Goal: Task Accomplishment & Management: Complete application form

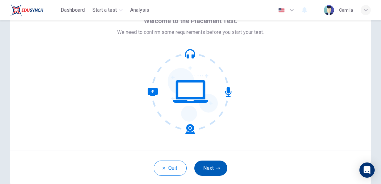
scroll to position [36, 0]
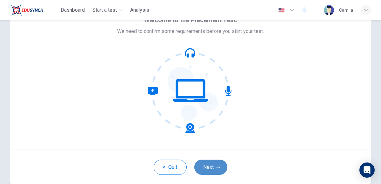
click at [205, 162] on button "Next" at bounding box center [210, 167] width 33 height 15
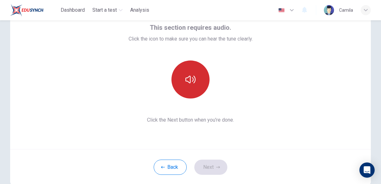
click at [198, 84] on button "button" at bounding box center [190, 80] width 38 height 38
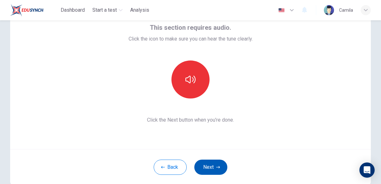
click at [210, 166] on button "Next" at bounding box center [210, 167] width 33 height 15
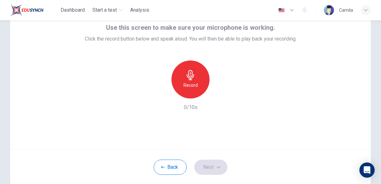
click at [188, 77] on icon "button" at bounding box center [190, 75] width 10 height 10
click at [190, 91] on div "Record" at bounding box center [190, 80] width 38 height 38
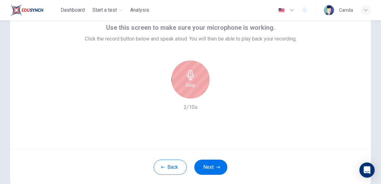
click at [190, 91] on div "Stop" at bounding box center [190, 80] width 38 height 38
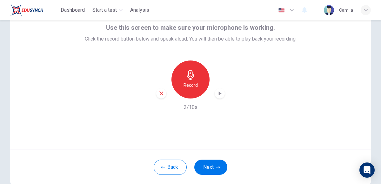
click at [190, 91] on div "Record" at bounding box center [190, 80] width 38 height 38
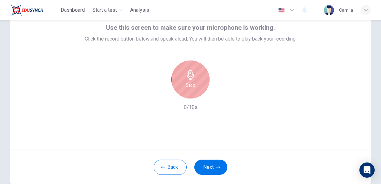
click at [190, 91] on div "Stop" at bounding box center [190, 80] width 38 height 38
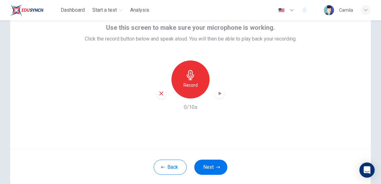
click at [190, 91] on div "Record" at bounding box center [190, 80] width 38 height 38
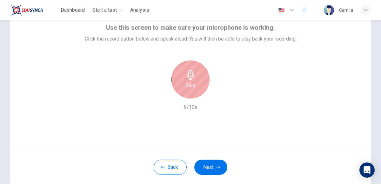
click at [190, 82] on h6 "Stop" at bounding box center [191, 86] width 10 height 8
click at [196, 88] on div "Stop" at bounding box center [190, 80] width 38 height 38
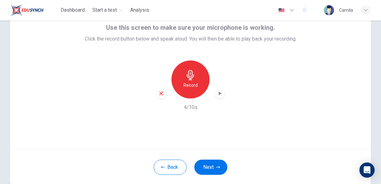
click at [194, 90] on div "Record" at bounding box center [190, 80] width 38 height 38
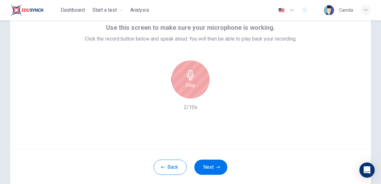
click at [189, 81] on div "Stop" at bounding box center [190, 80] width 38 height 38
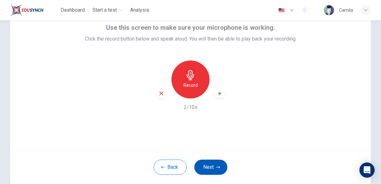
click at [213, 168] on button "Next" at bounding box center [210, 167] width 33 height 15
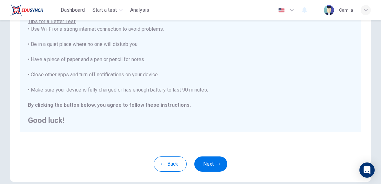
scroll to position [121, 0]
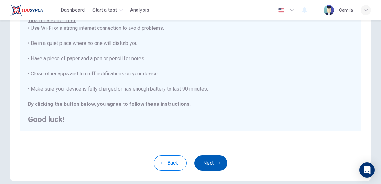
click at [203, 160] on button "Next" at bounding box center [210, 163] width 33 height 15
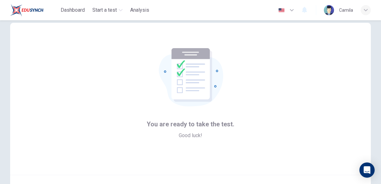
scroll to position [67, 0]
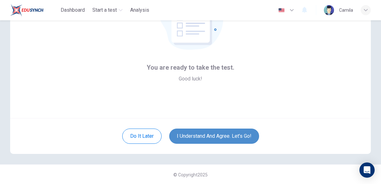
click at [200, 133] on button "I understand and agree. Let’s go!" at bounding box center [214, 136] width 90 height 15
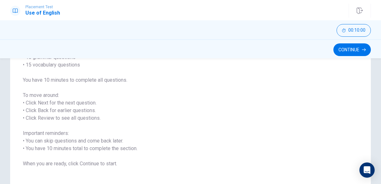
scroll to position [66, 0]
click at [339, 50] on button "Continue" at bounding box center [351, 49] width 37 height 13
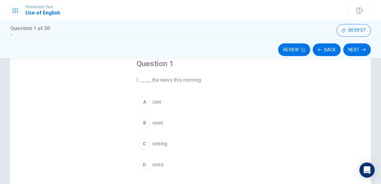
scroll to position [39, 0]
click at [144, 105] on div "A" at bounding box center [144, 101] width 10 height 10
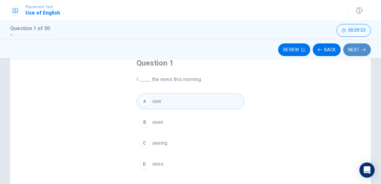
click at [347, 52] on button "Next" at bounding box center [357, 49] width 28 height 13
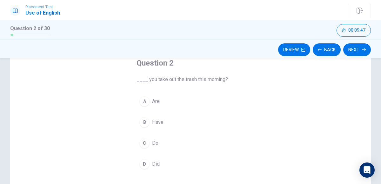
click at [143, 157] on button "D Did" at bounding box center [190, 164] width 108 height 16
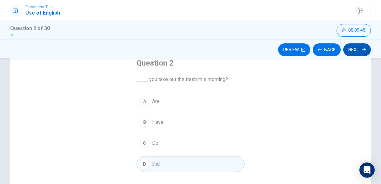
click at [355, 49] on button "Next" at bounding box center [357, 49] width 28 height 13
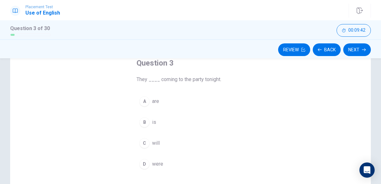
click at [140, 103] on div "A" at bounding box center [144, 101] width 10 height 10
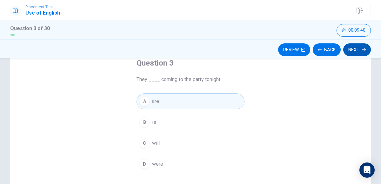
click at [363, 51] on icon "button" at bounding box center [364, 50] width 4 height 4
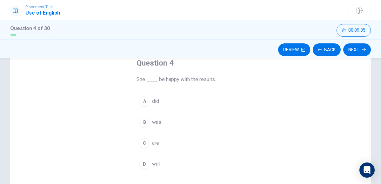
click at [140, 161] on div "D" at bounding box center [144, 164] width 10 height 10
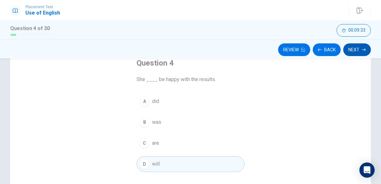
click at [360, 50] on button "Next" at bounding box center [357, 49] width 28 height 13
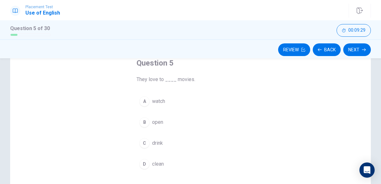
click at [143, 98] on div "A" at bounding box center [144, 101] width 10 height 10
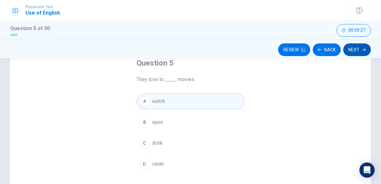
click at [354, 50] on button "Next" at bounding box center [357, 49] width 28 height 13
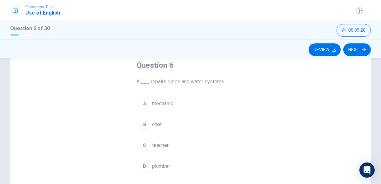
scroll to position [40, 0]
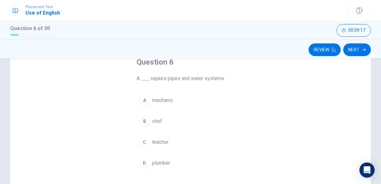
click at [144, 102] on div "A" at bounding box center [144, 100] width 10 height 10
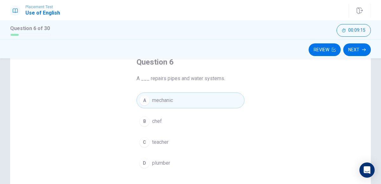
click at [144, 161] on div "D" at bounding box center [144, 163] width 10 height 10
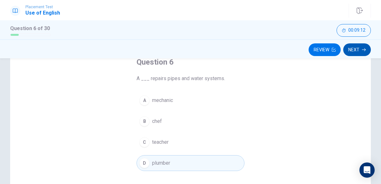
click at [358, 49] on button "Next" at bounding box center [357, 49] width 28 height 13
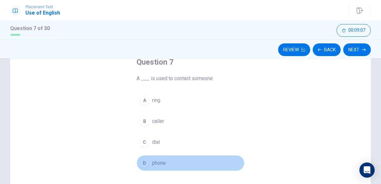
click at [143, 162] on div "D" at bounding box center [144, 163] width 10 height 10
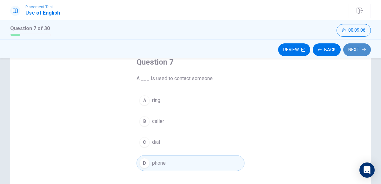
click at [351, 53] on button "Next" at bounding box center [357, 49] width 28 height 13
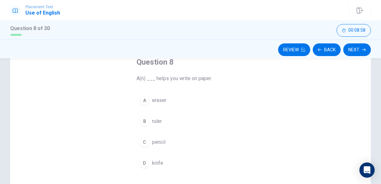
click at [144, 139] on div "C" at bounding box center [144, 142] width 10 height 10
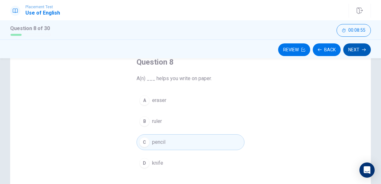
click at [355, 51] on button "Next" at bounding box center [357, 49] width 28 height 13
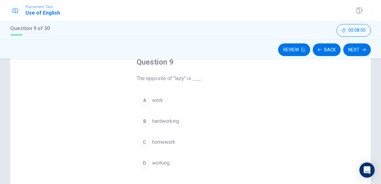
click at [145, 126] on div "B" at bounding box center [144, 121] width 10 height 10
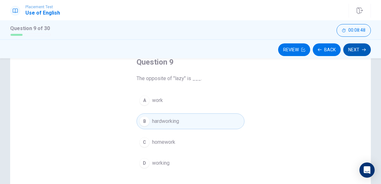
click at [356, 49] on button "Next" at bounding box center [357, 49] width 28 height 13
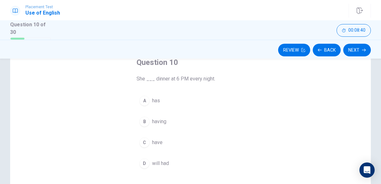
click at [143, 100] on div "A" at bounding box center [144, 101] width 10 height 10
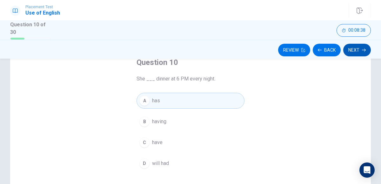
click at [353, 50] on button "Next" at bounding box center [357, 50] width 28 height 13
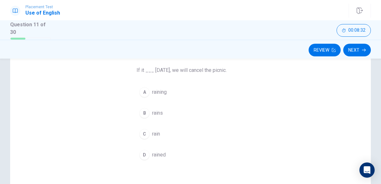
scroll to position [49, 0]
click at [143, 114] on div "B" at bounding box center [144, 113] width 10 height 10
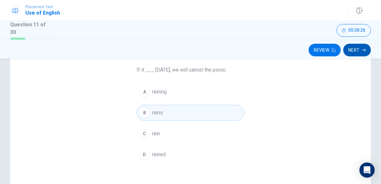
click at [354, 50] on button "Next" at bounding box center [357, 50] width 28 height 13
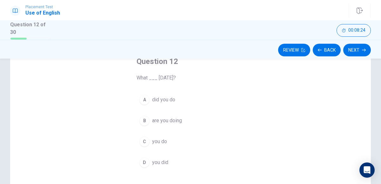
scroll to position [42, 0]
click at [145, 101] on div "A" at bounding box center [144, 99] width 10 height 10
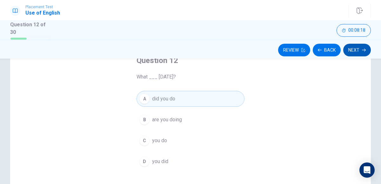
click at [356, 54] on button "Next" at bounding box center [357, 50] width 28 height 13
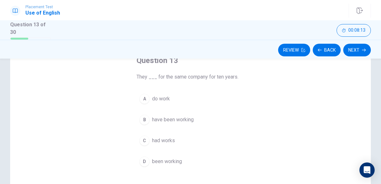
click at [141, 120] on div "B" at bounding box center [144, 120] width 10 height 10
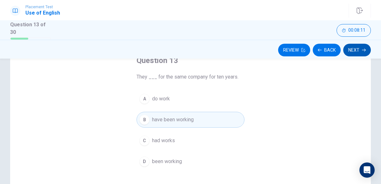
click at [347, 51] on button "Next" at bounding box center [357, 50] width 28 height 13
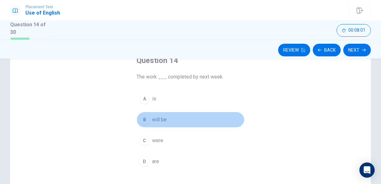
click at [143, 118] on div "B" at bounding box center [144, 120] width 10 height 10
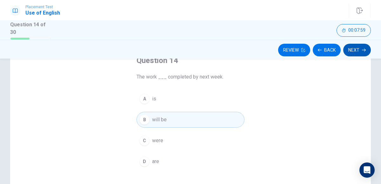
click at [354, 52] on button "Next" at bounding box center [357, 50] width 28 height 13
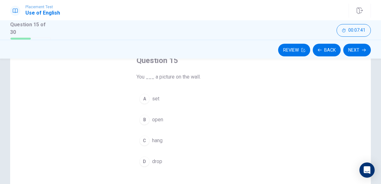
click at [142, 144] on div "C" at bounding box center [144, 141] width 10 height 10
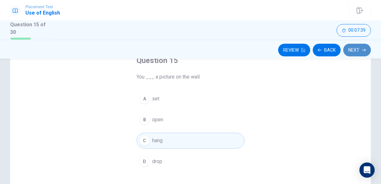
click at [361, 48] on button "Next" at bounding box center [357, 50] width 28 height 13
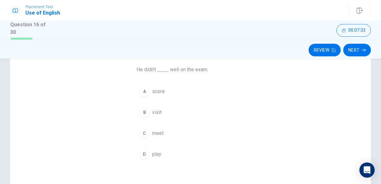
scroll to position [49, 0]
click at [147, 91] on div "A" at bounding box center [144, 92] width 10 height 10
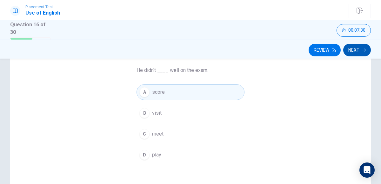
click at [349, 53] on button "Next" at bounding box center [357, 50] width 28 height 13
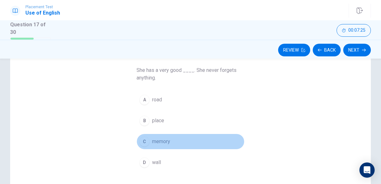
click at [143, 139] on div "C" at bounding box center [144, 142] width 10 height 10
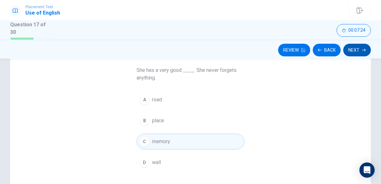
click at [353, 48] on button "Next" at bounding box center [357, 50] width 28 height 13
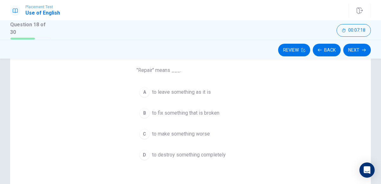
click at [142, 113] on div "B" at bounding box center [144, 113] width 10 height 10
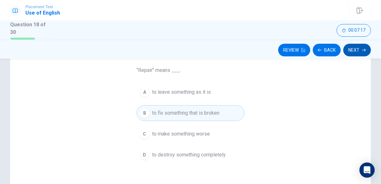
click at [355, 51] on button "Next" at bounding box center [357, 50] width 28 height 13
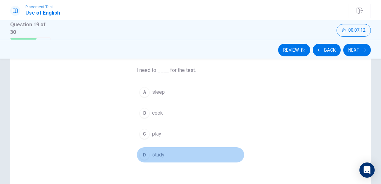
click at [145, 151] on div "D" at bounding box center [144, 155] width 10 height 10
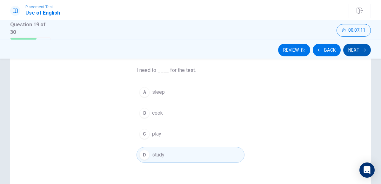
click at [362, 51] on icon "button" at bounding box center [364, 50] width 4 height 4
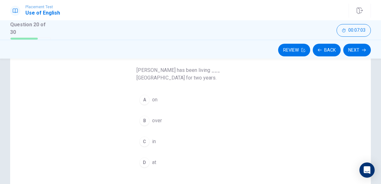
click at [142, 141] on div "C" at bounding box center [144, 142] width 10 height 10
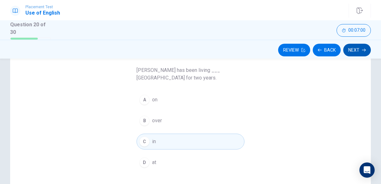
click at [362, 46] on button "Next" at bounding box center [357, 50] width 28 height 13
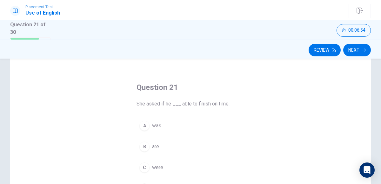
scroll to position [16, 0]
click at [145, 123] on div "A" at bounding box center [144, 125] width 10 height 10
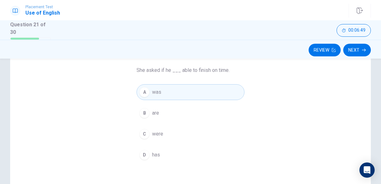
scroll to position [48, 0]
click at [350, 54] on button "Next" at bounding box center [357, 50] width 28 height 13
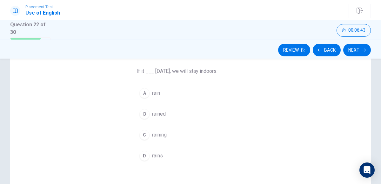
click at [144, 148] on button "D rains" at bounding box center [190, 156] width 108 height 16
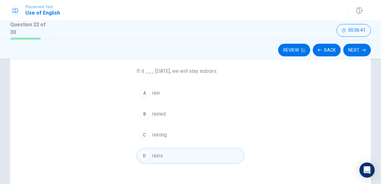
click at [144, 158] on div "D" at bounding box center [144, 156] width 10 height 10
click at [355, 47] on button "Next" at bounding box center [357, 50] width 28 height 13
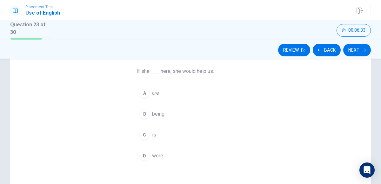
click at [143, 154] on div "D" at bounding box center [144, 156] width 10 height 10
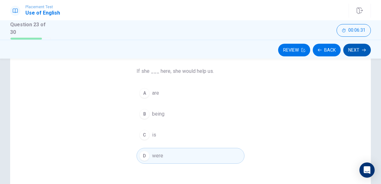
click at [351, 50] on button "Next" at bounding box center [357, 50] width 28 height 13
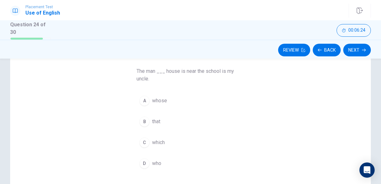
click at [144, 100] on div "A" at bounding box center [144, 101] width 10 height 10
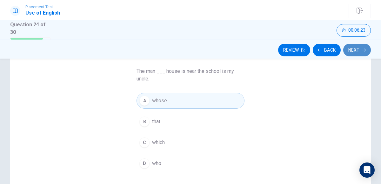
click at [358, 53] on button "Next" at bounding box center [357, 50] width 28 height 13
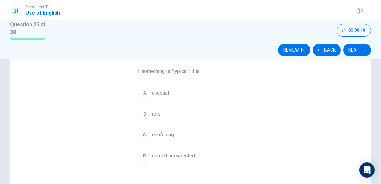
click at [145, 155] on div "D" at bounding box center [144, 156] width 10 height 10
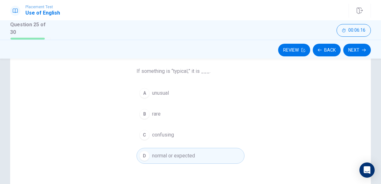
click at [348, 56] on div "Review Back Next" at bounding box center [190, 49] width 381 height 19
click at [349, 53] on button "Next" at bounding box center [357, 50] width 28 height 13
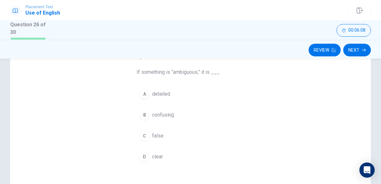
scroll to position [47, 0]
click at [143, 116] on div "B" at bounding box center [144, 114] width 10 height 10
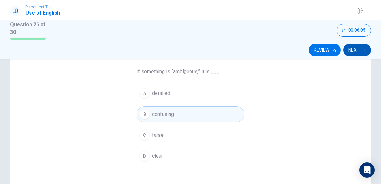
click at [351, 44] on button "Next" at bounding box center [357, 50] width 28 height 13
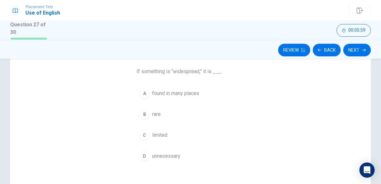
click at [142, 93] on div "A" at bounding box center [144, 93] width 10 height 10
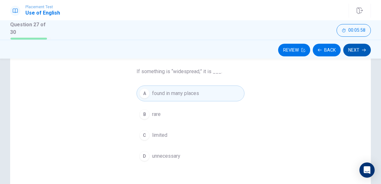
click at [367, 50] on button "Next" at bounding box center [357, 50] width 28 height 13
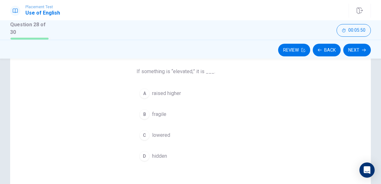
click at [144, 95] on div "A" at bounding box center [144, 93] width 10 height 10
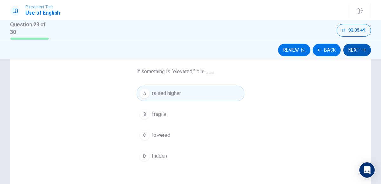
click at [361, 50] on button "Next" at bounding box center [357, 50] width 28 height 13
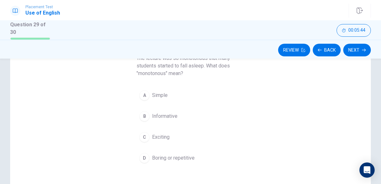
scroll to position [60, 0]
click at [145, 154] on div "D" at bounding box center [144, 159] width 10 height 10
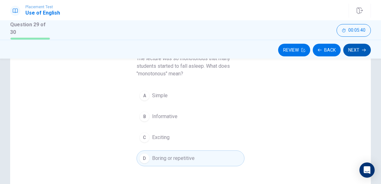
click at [354, 51] on button "Next" at bounding box center [357, 50] width 28 height 13
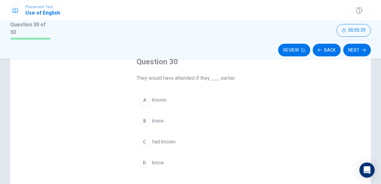
scroll to position [41, 0]
click at [144, 141] on div "C" at bounding box center [144, 141] width 10 height 10
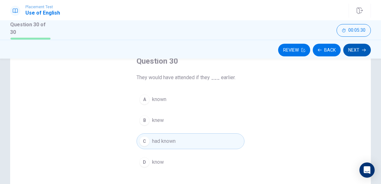
click at [354, 53] on button "Next" at bounding box center [357, 50] width 28 height 13
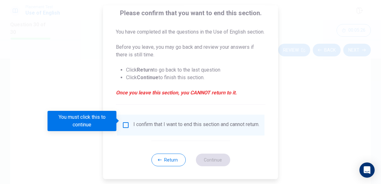
scroll to position [59, 0]
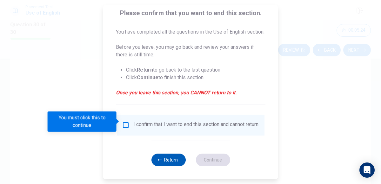
click at [159, 159] on icon "button" at bounding box center [160, 160] width 4 height 4
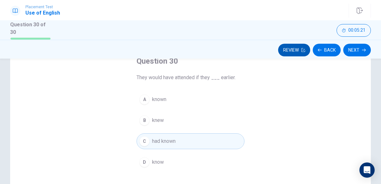
click at [300, 52] on button "Review" at bounding box center [294, 50] width 32 height 13
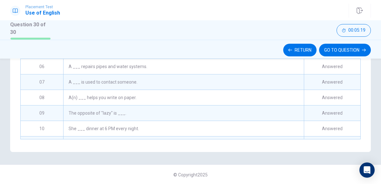
scroll to position [0, 0]
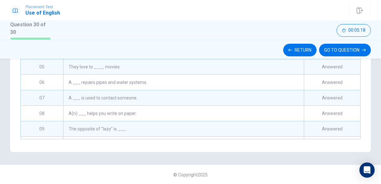
click at [170, 117] on div "A(n) ___ helps you write on paper." at bounding box center [183, 113] width 240 height 15
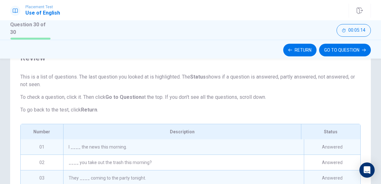
click at [175, 143] on div "I ____ the news this morning." at bounding box center [183, 147] width 240 height 15
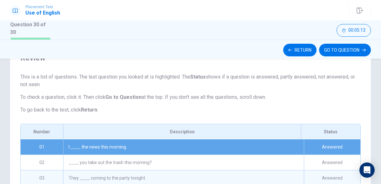
click at [175, 143] on div "I ____ the news this morning." at bounding box center [183, 147] width 240 height 15
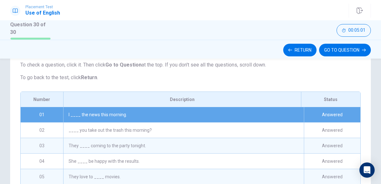
scroll to position [64, 0]
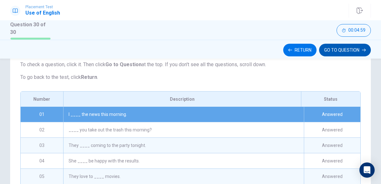
click at [351, 51] on button "GO TO QUESTION" at bounding box center [345, 50] width 52 height 13
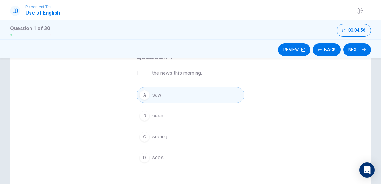
scroll to position [47, 0]
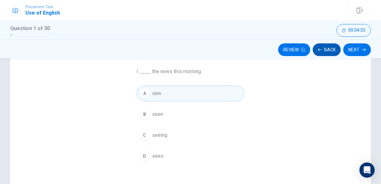
click at [325, 53] on button "Back" at bounding box center [326, 49] width 28 height 13
click at [356, 48] on button "Next" at bounding box center [357, 49] width 28 height 13
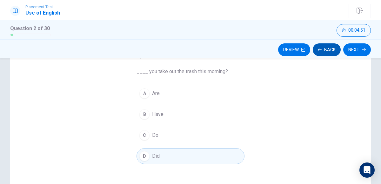
click at [325, 52] on button "Back" at bounding box center [326, 49] width 28 height 13
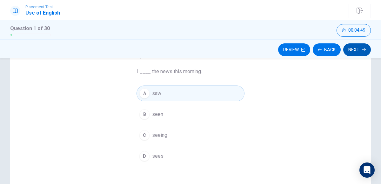
click at [347, 53] on button "Next" at bounding box center [357, 49] width 28 height 13
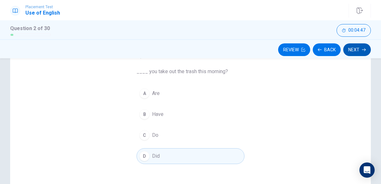
click at [352, 52] on button "Next" at bounding box center [357, 49] width 28 height 13
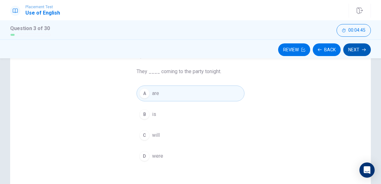
click at [352, 52] on button "Next" at bounding box center [357, 49] width 28 height 13
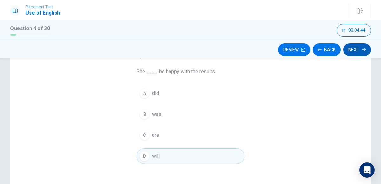
click at [352, 52] on button "Next" at bounding box center [357, 49] width 28 height 13
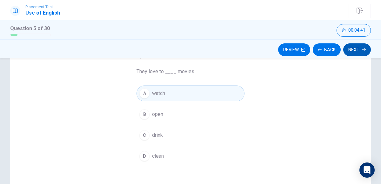
click at [352, 52] on button "Next" at bounding box center [357, 49] width 28 height 13
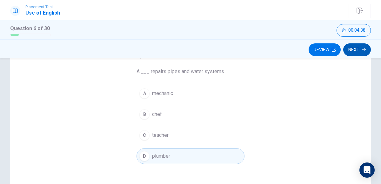
click at [352, 52] on button "Next" at bounding box center [357, 49] width 28 height 13
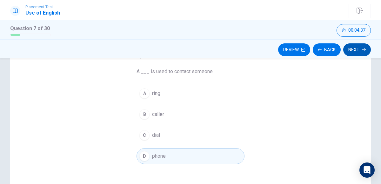
click at [352, 52] on button "Next" at bounding box center [357, 49] width 28 height 13
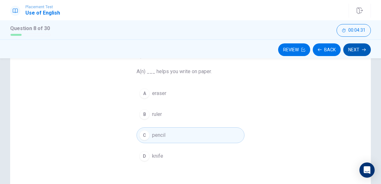
click at [352, 52] on button "Next" at bounding box center [357, 49] width 28 height 13
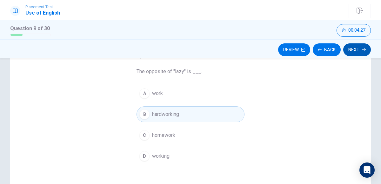
click at [352, 52] on button "Next" at bounding box center [357, 49] width 28 height 13
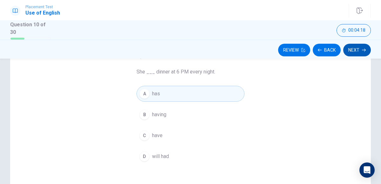
click at [352, 52] on button "Next" at bounding box center [357, 50] width 28 height 13
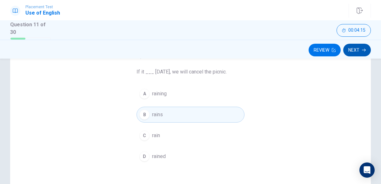
click at [352, 52] on button "Next" at bounding box center [357, 50] width 28 height 13
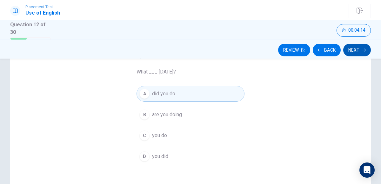
click at [352, 52] on button "Next" at bounding box center [357, 50] width 28 height 13
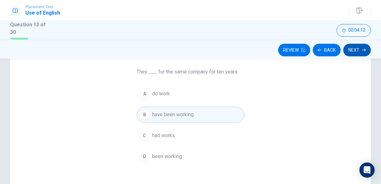
click at [352, 52] on button "Next" at bounding box center [357, 50] width 28 height 13
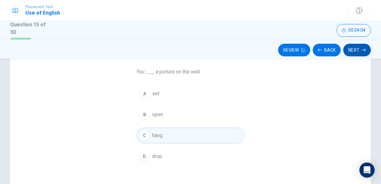
click at [352, 52] on button "Next" at bounding box center [357, 50] width 28 height 13
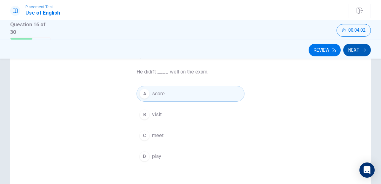
click at [352, 52] on button "Next" at bounding box center [357, 50] width 28 height 13
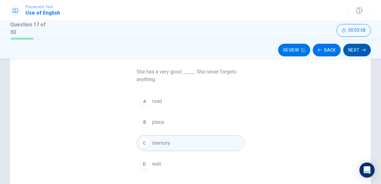
click at [352, 52] on button "Next" at bounding box center [357, 50] width 28 height 13
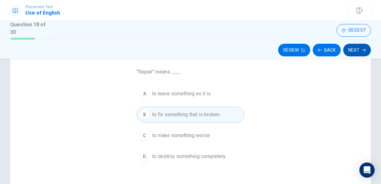
click at [352, 52] on button "Next" at bounding box center [357, 50] width 28 height 13
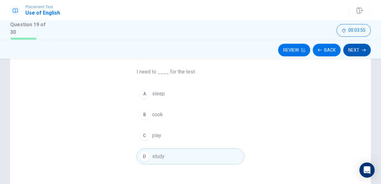
click at [352, 52] on button "Next" at bounding box center [357, 50] width 28 height 13
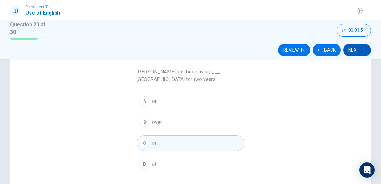
click at [352, 52] on button "Next" at bounding box center [357, 50] width 28 height 13
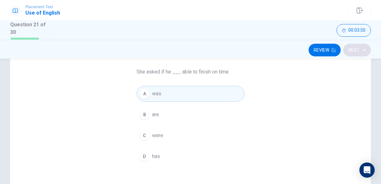
click at [352, 52] on button "Next" at bounding box center [357, 50] width 28 height 13
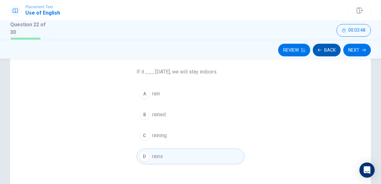
click at [331, 49] on button "Back" at bounding box center [326, 50] width 28 height 13
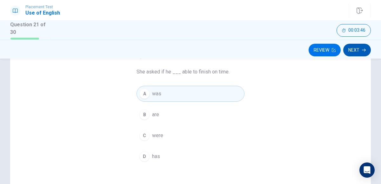
click at [350, 51] on button "Next" at bounding box center [357, 50] width 28 height 13
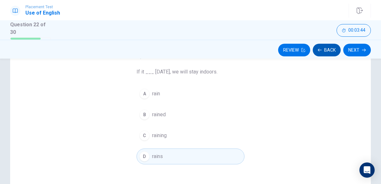
click at [335, 47] on button "Back" at bounding box center [326, 50] width 28 height 13
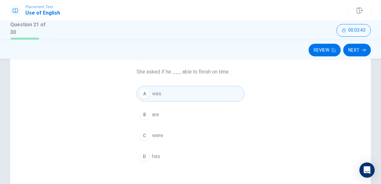
click at [335, 47] on button "Review" at bounding box center [324, 50] width 32 height 13
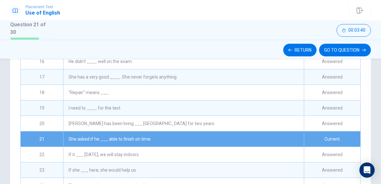
scroll to position [234, 0]
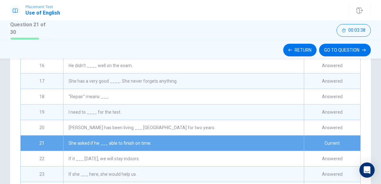
click at [201, 121] on div "[PERSON_NAME] has been living ___ [GEOGRAPHIC_DATA] for two years." at bounding box center [183, 127] width 240 height 15
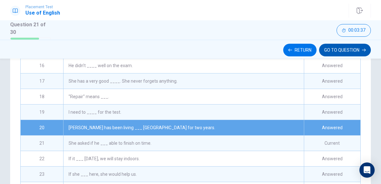
click at [337, 46] on button "GO TO QUESTION" at bounding box center [345, 50] width 52 height 13
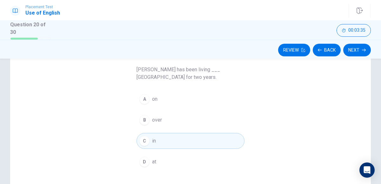
scroll to position [49, 0]
click at [351, 49] on button "Next" at bounding box center [357, 50] width 28 height 13
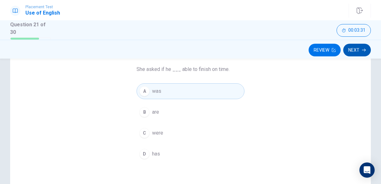
click at [351, 49] on button "Next" at bounding box center [357, 50] width 28 height 13
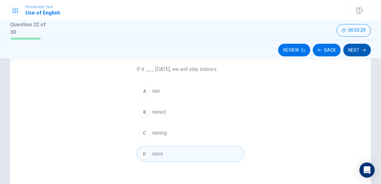
click at [351, 49] on button "Next" at bounding box center [357, 50] width 28 height 13
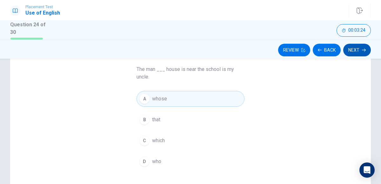
click at [355, 52] on button "Next" at bounding box center [357, 50] width 28 height 13
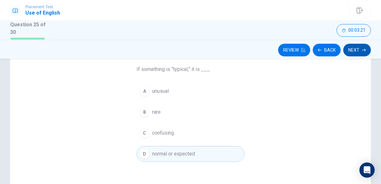
click at [355, 52] on button "Next" at bounding box center [357, 50] width 28 height 13
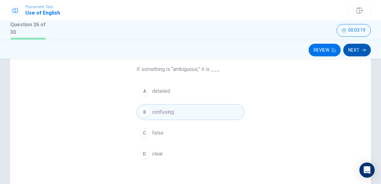
click at [355, 52] on button "Next" at bounding box center [357, 50] width 28 height 13
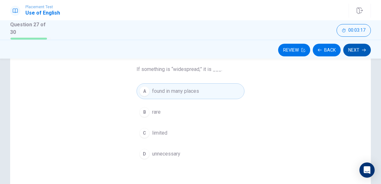
click at [355, 52] on button "Next" at bounding box center [357, 50] width 28 height 13
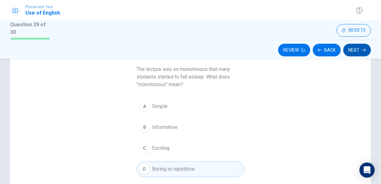
click at [360, 50] on button "Next" at bounding box center [357, 50] width 28 height 13
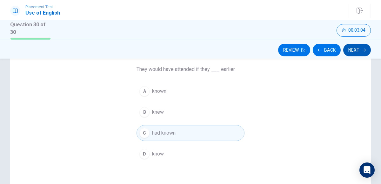
click at [360, 50] on button "Next" at bounding box center [357, 50] width 28 height 13
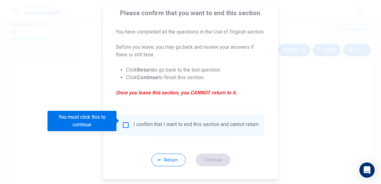
scroll to position [59, 0]
click at [125, 123] on input "You must click this to continue" at bounding box center [126, 125] width 8 height 8
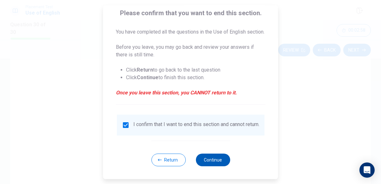
click at [215, 163] on button "Continue" at bounding box center [212, 160] width 34 height 13
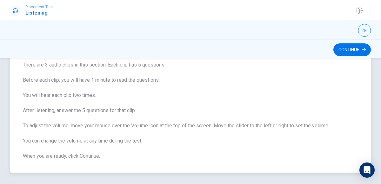
scroll to position [48, 0]
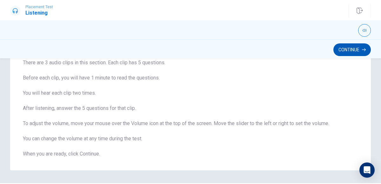
click at [354, 50] on button "Continue" at bounding box center [351, 49] width 37 height 13
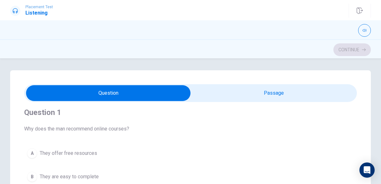
scroll to position [0, 0]
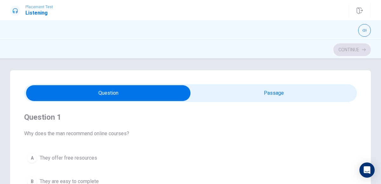
type input "3"
click at [206, 99] on input "checkbox" at bounding box center [108, 93] width 499 height 16
checkbox input "true"
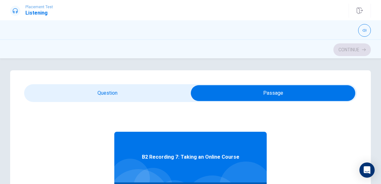
type input "4"
click at [158, 92] on input "checkbox" at bounding box center [272, 93] width 499 height 16
checkbox input "false"
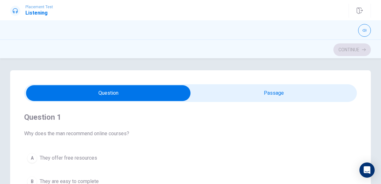
type input "4"
click at [289, 93] on input "checkbox" at bounding box center [108, 93] width 499 height 16
checkbox input "true"
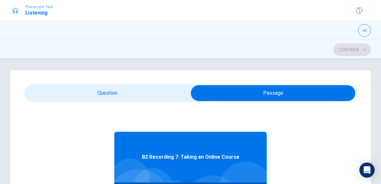
scroll to position [35, 0]
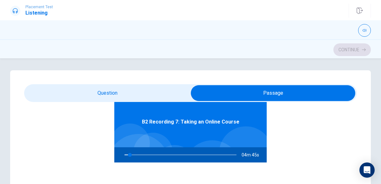
type input "5"
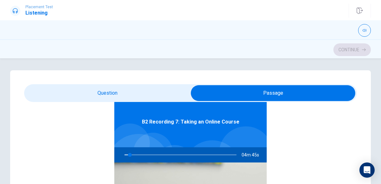
click at [163, 89] on input "checkbox" at bounding box center [272, 93] width 499 height 16
checkbox input "false"
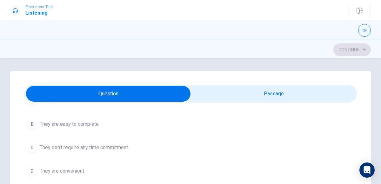
scroll to position [60, 0]
click at [33, 167] on div "D" at bounding box center [32, 169] width 10 height 10
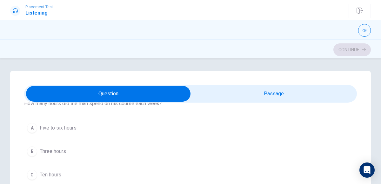
scroll to position [176, 0]
click at [36, 126] on div "A" at bounding box center [32, 127] width 10 height 10
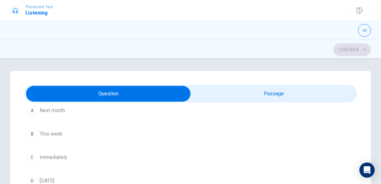
scroll to position [338, 0]
click at [30, 106] on div "A" at bounding box center [32, 110] width 10 height 10
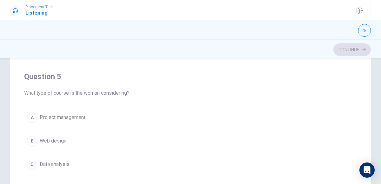
scroll to position [112, 0]
click at [32, 112] on div "A" at bounding box center [32, 117] width 10 height 10
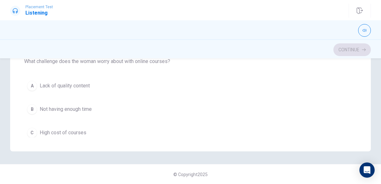
scroll to position [329, 0]
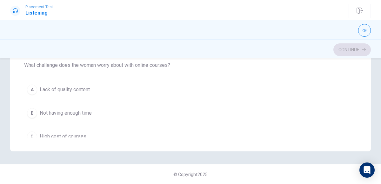
click at [29, 110] on div "B" at bounding box center [32, 113] width 10 height 10
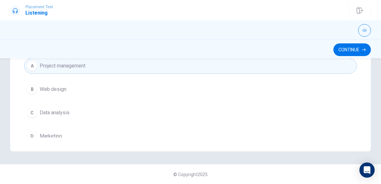
scroll to position [500, 0]
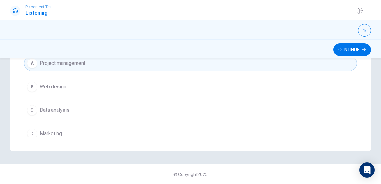
click at [28, 105] on div "C" at bounding box center [32, 110] width 10 height 10
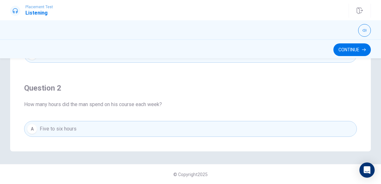
scroll to position [0, 0]
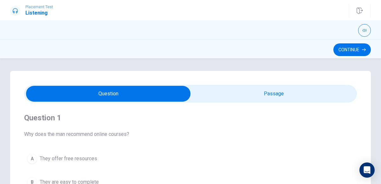
type input "78"
click at [222, 97] on input "checkbox" at bounding box center [108, 94] width 499 height 16
checkbox input "true"
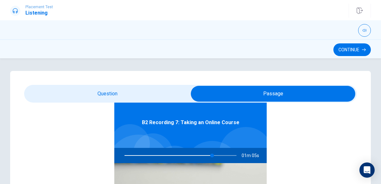
scroll to position [34, 0]
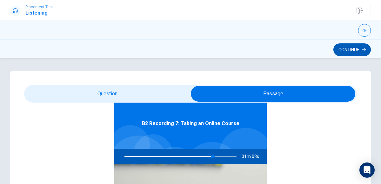
click at [343, 47] on button "Continue" at bounding box center [351, 49] width 37 height 13
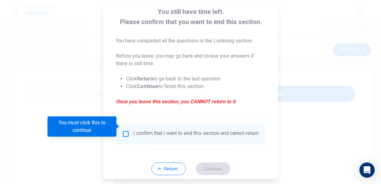
scroll to position [49, 0]
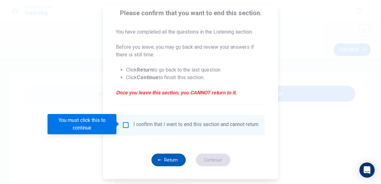
click at [154, 159] on button "Return" at bounding box center [168, 160] width 34 height 13
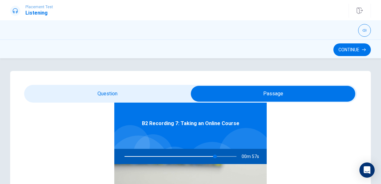
type input "81"
click at [93, 94] on input "checkbox" at bounding box center [272, 94] width 499 height 16
checkbox input "false"
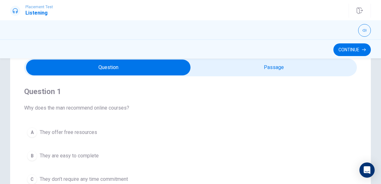
scroll to position [0, 0]
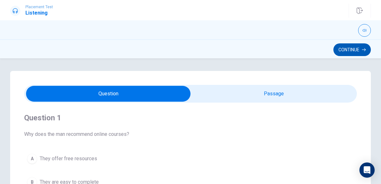
click at [351, 49] on button "Continue" at bounding box center [351, 49] width 37 height 13
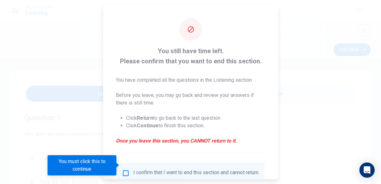
scroll to position [41, 0]
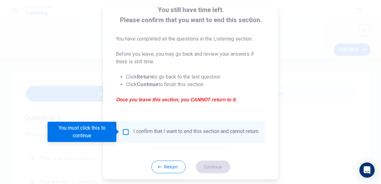
click at [123, 132] on input "You must click this to continue" at bounding box center [126, 132] width 8 height 8
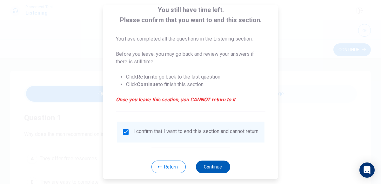
click at [199, 169] on button "Continue" at bounding box center [212, 167] width 34 height 13
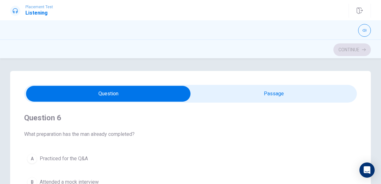
click at [210, 96] on input "checkbox" at bounding box center [108, 94] width 499 height 16
checkbox input "true"
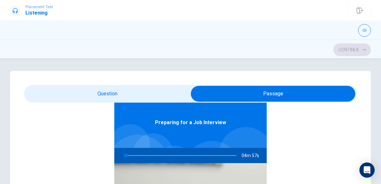
type input "1"
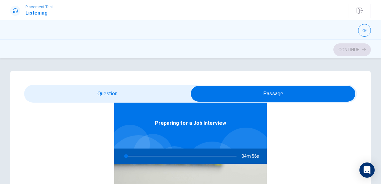
click at [111, 97] on input "checkbox" at bounding box center [272, 94] width 499 height 16
checkbox input "false"
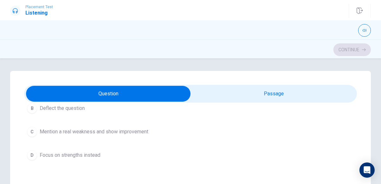
scroll to position [509, 0]
click at [34, 130] on div "C" at bounding box center [32, 131] width 10 height 10
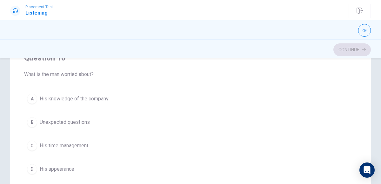
scroll to position [130, 0]
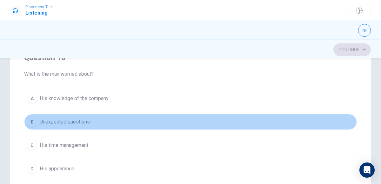
click at [33, 117] on div "B" at bounding box center [32, 122] width 10 height 10
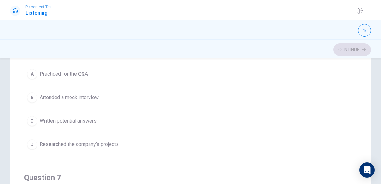
scroll to position [84, 0]
click at [32, 145] on div "D" at bounding box center [32, 145] width 10 height 10
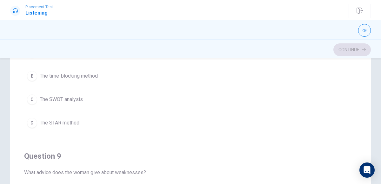
scroll to position [312, 0]
click at [31, 118] on div "D" at bounding box center [32, 122] width 10 height 10
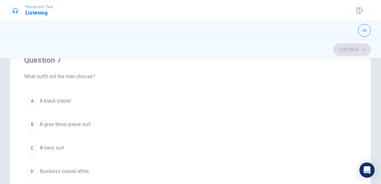
scroll to position [119, 0]
click at [33, 146] on div "C" at bounding box center [32, 147] width 10 height 10
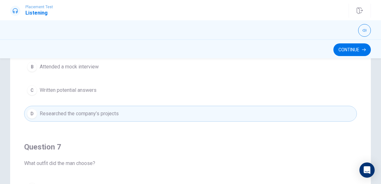
scroll to position [0, 0]
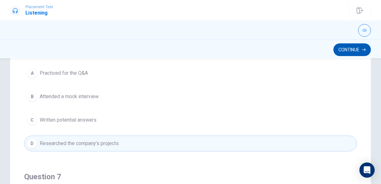
click at [341, 48] on button "Continue" at bounding box center [351, 49] width 37 height 13
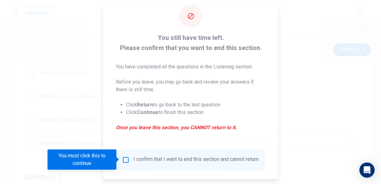
scroll to position [13, 0]
click at [122, 159] on input "You must click this to continue" at bounding box center [126, 160] width 8 height 8
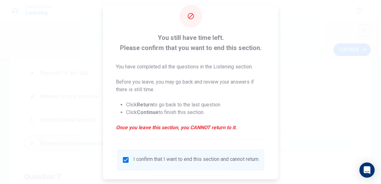
scroll to position [52, 0]
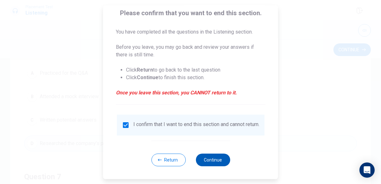
click at [223, 161] on button "Continue" at bounding box center [212, 160] width 34 height 13
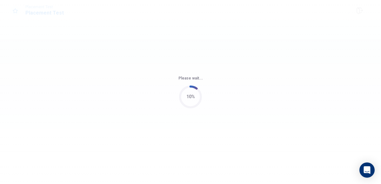
scroll to position [0, 0]
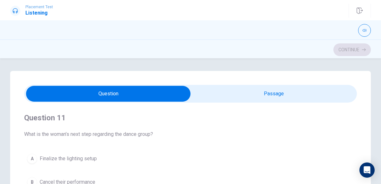
type input "1"
click at [234, 94] on input "checkbox" at bounding box center [108, 94] width 499 height 16
checkbox input "true"
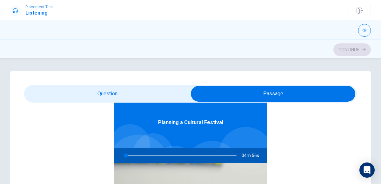
scroll to position [35, 0]
type input "2"
click at [109, 89] on input "checkbox" at bounding box center [272, 94] width 499 height 16
checkbox input "false"
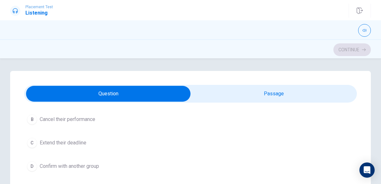
scroll to position [62, 0]
click at [33, 165] on div "D" at bounding box center [32, 167] width 10 height 10
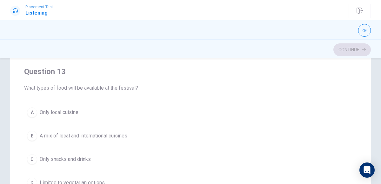
scroll to position [263, 0]
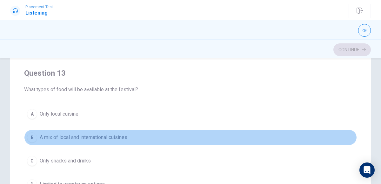
click at [31, 134] on div "B" at bounding box center [32, 138] width 10 height 10
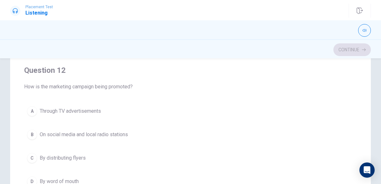
scroll to position [121, 0]
click at [30, 134] on div "B" at bounding box center [32, 135] width 10 height 10
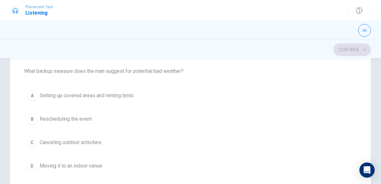
scroll to position [425, 0]
click at [33, 91] on div "A" at bounding box center [32, 96] width 10 height 10
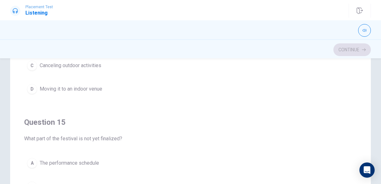
scroll to position [509, 0]
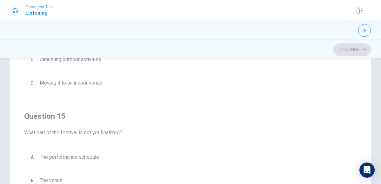
drag, startPoint x: 356, startPoint y: 180, endPoint x: 355, endPoint y: 176, distance: 4.1
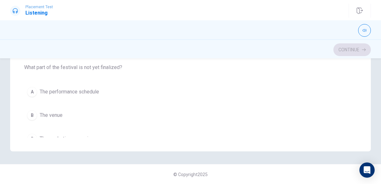
scroll to position [461, 0]
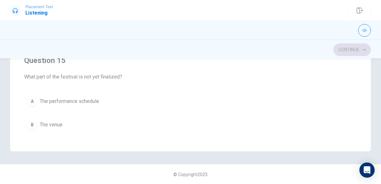
click at [32, 101] on div "A" at bounding box center [32, 101] width 10 height 10
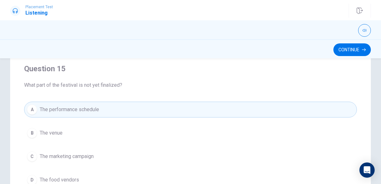
scroll to position [116, 0]
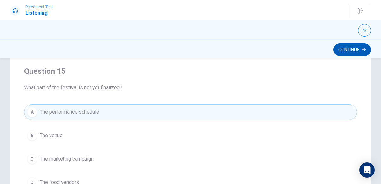
click at [343, 45] on button "Continue" at bounding box center [351, 49] width 37 height 13
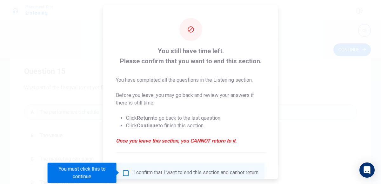
click at [124, 171] on input "You must click this to continue" at bounding box center [126, 173] width 8 height 8
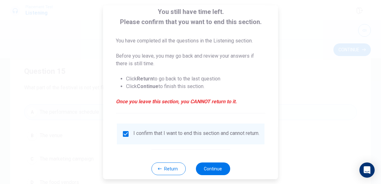
scroll to position [52, 0]
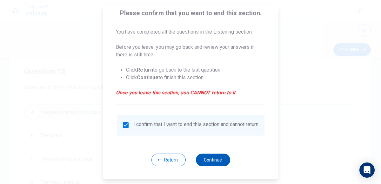
click at [206, 159] on button "Continue" at bounding box center [212, 160] width 34 height 13
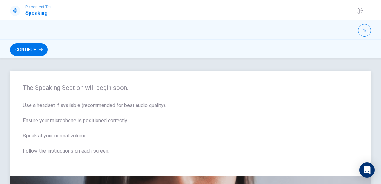
scroll to position [0, 0]
click at [37, 55] on button "Continue" at bounding box center [28, 49] width 37 height 13
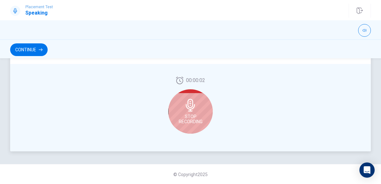
scroll to position [176, 0]
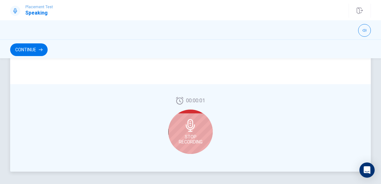
click at [189, 133] on div "Stop Recording" at bounding box center [190, 132] width 44 height 44
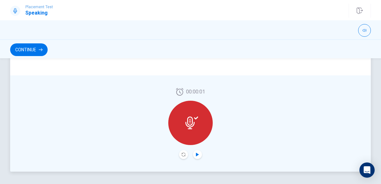
click at [196, 155] on icon "Play Audio" at bounding box center [197, 155] width 3 height 4
click at [196, 155] on icon "Pause Audio" at bounding box center [197, 155] width 3 height 4
click at [190, 130] on div at bounding box center [190, 123] width 44 height 44
click at [185, 153] on icon "Record Again" at bounding box center [183, 155] width 4 height 4
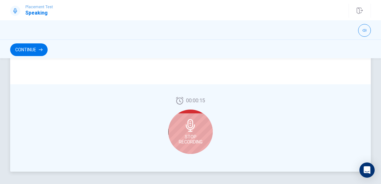
click at [188, 136] on span "Stop Recording" at bounding box center [191, 139] width 24 height 10
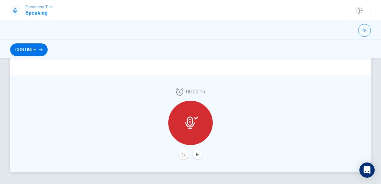
click at [180, 154] on button "Record Again" at bounding box center [183, 154] width 9 height 9
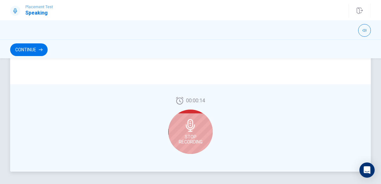
click at [192, 138] on span "Stop Recording" at bounding box center [191, 139] width 24 height 10
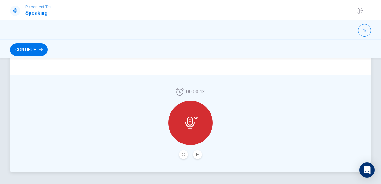
click at [197, 157] on button "Play Audio" at bounding box center [197, 154] width 9 height 9
click at [195, 154] on icon "Pause Audio" at bounding box center [197, 155] width 4 height 4
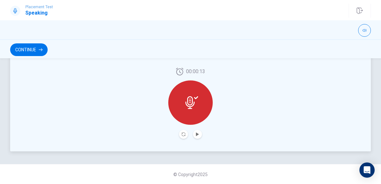
scroll to position [193, 0]
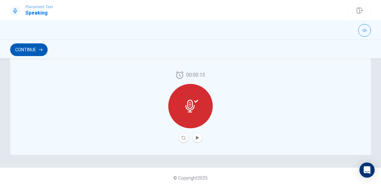
click at [19, 48] on button "Continue" at bounding box center [28, 49] width 37 height 13
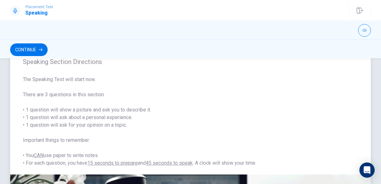
scroll to position [19, 0]
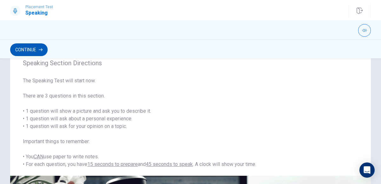
click at [29, 51] on button "Continue" at bounding box center [28, 49] width 37 height 13
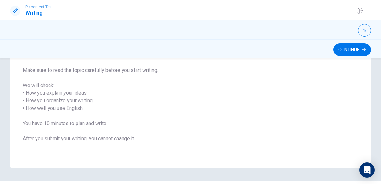
scroll to position [107, 0]
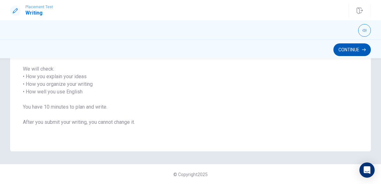
click at [340, 53] on button "Continue" at bounding box center [351, 49] width 37 height 13
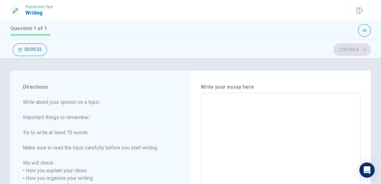
scroll to position [0, 0]
click at [208, 111] on textarea at bounding box center [280, 187] width 151 height 176
type textarea "T"
type textarea "x"
type textarea "Th"
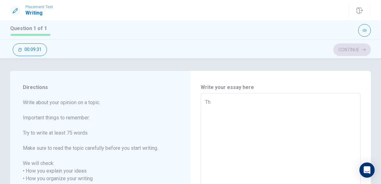
type textarea "x"
type textarea "The"
type textarea "x"
type textarea "The"
type textarea "x"
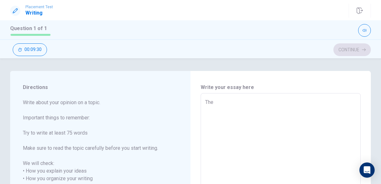
type textarea "The l"
type textarea "x"
type textarea "The lo"
type textarea "x"
type textarea "The lon"
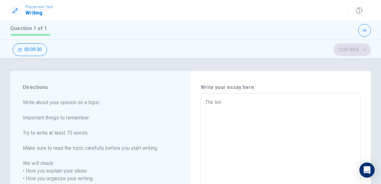
type textarea "x"
type textarea "The long"
type textarea "x"
type textarea "The long"
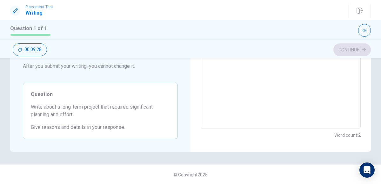
scroll to position [149, 0]
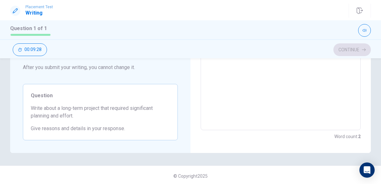
type textarea "x"
type textarea "The long"
drag, startPoint x: 73, startPoint y: 110, endPoint x: 98, endPoint y: 109, distance: 25.4
click at [98, 109] on span "Write about a long-term project that required significant planning and effort." at bounding box center [100, 112] width 139 height 15
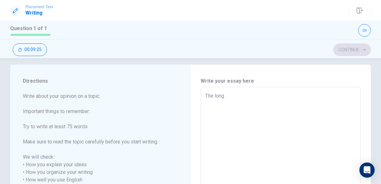
scroll to position [0, 0]
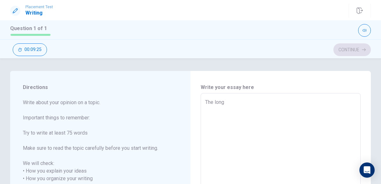
click at [232, 104] on textarea "The long" at bounding box center [280, 187] width 151 height 176
type textarea "x"
type textarea "The long t"
type textarea "x"
type textarea "The long te"
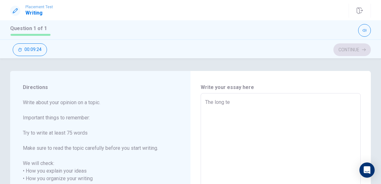
type textarea "x"
type textarea "The long ter"
type textarea "x"
type textarea "The long term"
type textarea "x"
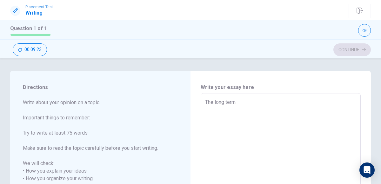
type textarea "The long term"
type textarea "x"
type textarea "The long term p"
type textarea "x"
type textarea "The long term pr"
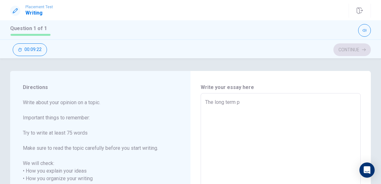
type textarea "x"
type textarea "The long term pro"
type textarea "x"
type textarea "The long term proj"
type textarea "x"
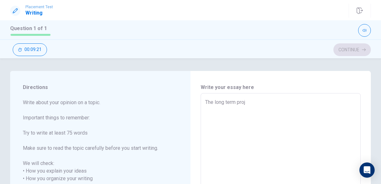
type textarea "The long term proje"
type textarea "x"
type textarea "The long term projec"
type textarea "x"
type textarea "The long term project"
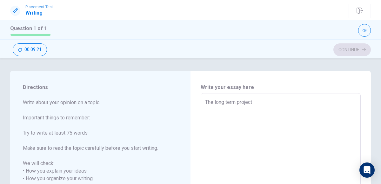
type textarea "x"
type textarea "The long term project"
type textarea "x"
type textarea "The long term project I"
type textarea "x"
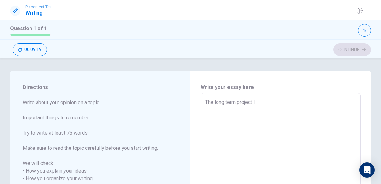
type textarea "The long term project I"
type textarea "x"
type textarea "The long term project I c"
type textarea "x"
type textarea "The long term project I ch"
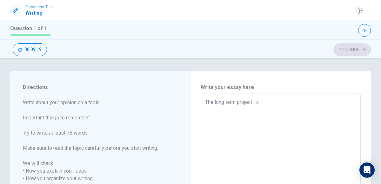
type textarea "x"
type textarea "The long term project I cho"
type textarea "x"
type textarea "The long term project I chos"
type textarea "x"
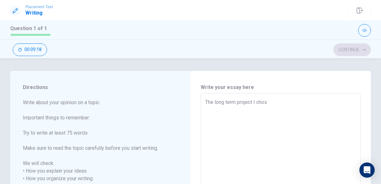
type textarea "The long term project I chose"
type textarea "x"
type textarea "The long term project I chose"
type textarea "x"
type textarea "The long term project I chose"
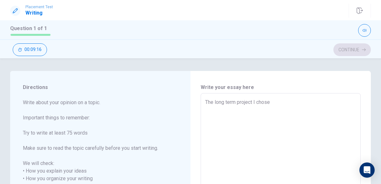
type textarea "x"
type textarea "The long term project I chos"
type textarea "x"
type textarea "The long term project I cho"
type textarea "x"
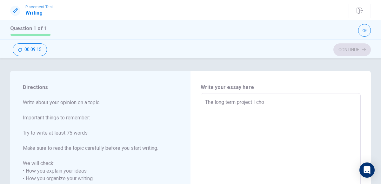
type textarea "The long term project I choo"
type textarea "x"
type textarea "The long term project I choos"
type textarea "x"
type textarea "The long term project I choose"
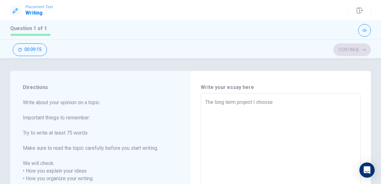
type textarea "x"
type textarea "The long term project I choose"
type textarea "x"
type textarea "The long term project I choose"
type textarea "x"
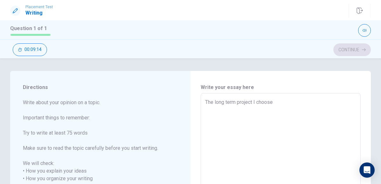
type textarea "The long term project I choos"
type textarea "x"
type textarea "The long term project I choo"
type textarea "x"
type textarea "The long term project I cho"
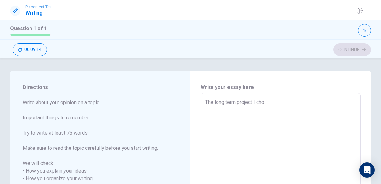
type textarea "x"
type textarea "The long term project I chos"
type textarea "x"
type textarea "The long term project I chose"
type textarea "x"
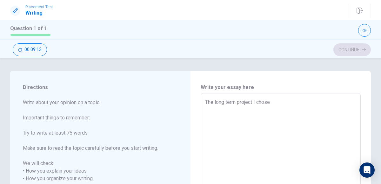
type textarea "The long term project I chose"
type textarea "x"
type textarea "The long term project I chose w"
type textarea "x"
type textarea "The long term project I chose wa"
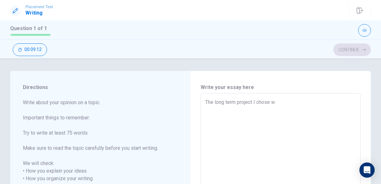
type textarea "x"
type textarea "The long term project I chose was"
type textarea "x"
type textarea "The long term project I chose was"
type textarea "x"
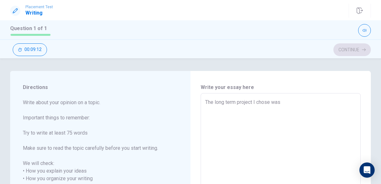
type textarea "The long term project I chose was a"
type textarea "x"
type textarea "The long term project I chose was a"
type textarea "x"
type textarea "The long term project I chose was a F"
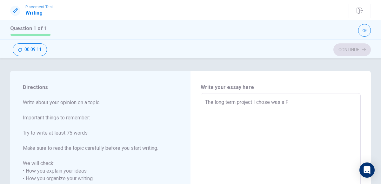
type textarea "x"
type textarea "The long term project I chose was a Fe"
type textarea "x"
type textarea "The long term project I chose was a Fea"
type textarea "x"
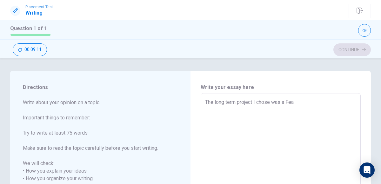
type textarea "The long term project I chose was a Feat"
type textarea "x"
type textarea "The long term project I chose was a Featu"
type textarea "x"
type textarea "The long term project I chose was a Featur"
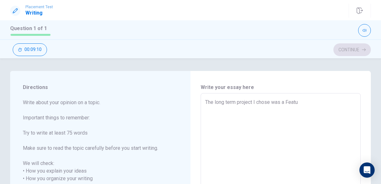
type textarea "x"
type textarea "The long term project I chose was a Feature"
type textarea "x"
type textarea "The long term project I chose was a Feature"
type textarea "x"
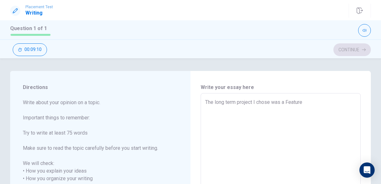
type textarea "The long term project I chose was a Feature A"
type textarea "x"
type textarea "The long term project I chose was a Feature Ar"
type textarea "x"
type textarea "The long term project I chose was a Feature Art"
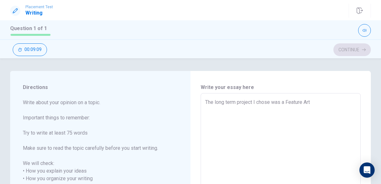
type textarea "x"
type textarea "The long term project I chose was a Feature Arti"
type textarea "x"
type textarea "The long term project I chose was a Feature Artic"
type textarea "x"
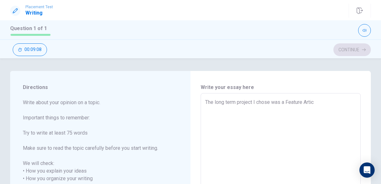
type textarea "The long term project I chose was a Feature Artice"
type textarea "x"
type textarea "The long term project I chose was a Feature Artic"
type textarea "x"
type textarea "The long term project I chose was a Feature Articl"
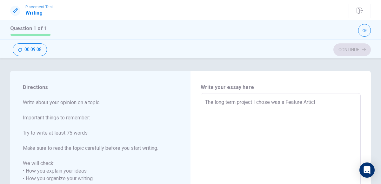
type textarea "x"
type textarea "The long term project I chose was a Feature Article"
type textarea "x"
type textarea "The long term project I chose was a Feature Article"
type textarea "x"
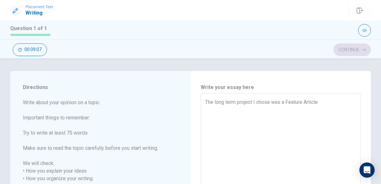
type textarea "The long term project I chose was a Feature Article I"
type textarea "x"
type textarea "The long term project I chose was a Feature Article I"
type textarea "x"
type textarea "The long term project I chose was a Feature Article I w"
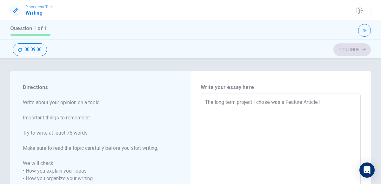
type textarea "x"
type textarea "The long term project I chose was a Feature Article I wr"
type textarea "x"
type textarea "The long term project I chose was a Feature Article I wro"
type textarea "x"
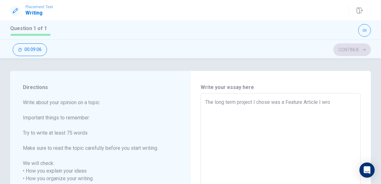
type textarea "The long term project I chose was a Feature Article I wrot"
type textarea "x"
type textarea "The long term project I chose was a Feature Article I wrote"
type textarea "x"
type textarea "The long term project I chose was a Feature Article I wrote"
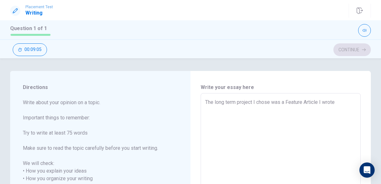
type textarea "x"
type textarea "The long term project I chose was a Feature Article I wrote i"
type textarea "x"
type textarea "The long term project I chose was a Feature Article I wrote in"
type textarea "x"
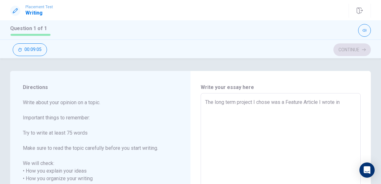
type textarea "The long term project I chose was a Feature Article I wrote in"
type textarea "x"
type textarea "The long term project I chose was a Feature Article I wrote in s"
type textarea "x"
type textarea "The long term project I chose was a Feature Article I wrote in se"
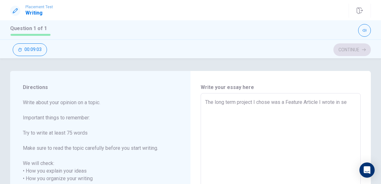
type textarea "x"
type textarea "The long term project I chose was a Feature Article I wrote in sev"
type textarea "x"
type textarea "The long term project I chose was a Feature Article I wrote in seve"
type textarea "x"
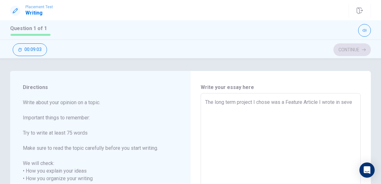
type textarea "The long term project I chose was a Feature Article I wrote in seven"
type textarea "x"
type textarea "The long term project I chose was a Feature Article I wrote in sevent"
type textarea "x"
type textarea "The long term project I chose was a Feature Article I wrote in seventh"
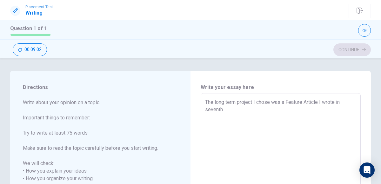
type textarea "x"
type textarea "The long term project I chose was a Feature Article I wrote in seventh"
type textarea "x"
type textarea "The long term project I chose was a Feature Article I wrote in seventh g"
type textarea "x"
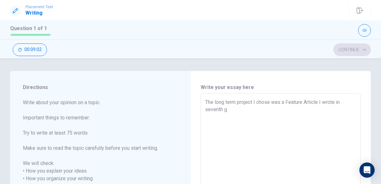
type textarea "The long term project I chose was a Feature Article I wrote in seventh gr"
type textarea "x"
type textarea "The long term project I chose was a Feature Article I wrote in seventh gra"
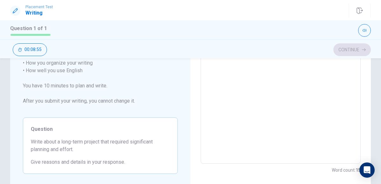
scroll to position [19, 0]
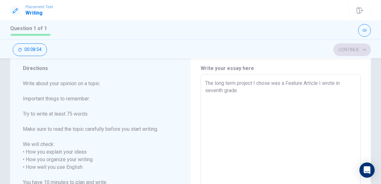
click at [223, 91] on textarea "The long term project I chose was a Feature Article I wrote in seventh grade." at bounding box center [280, 168] width 151 height 176
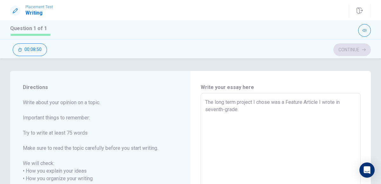
scroll to position [0, 0]
click at [256, 113] on textarea "The long term project I chose was a Feature Article I wrote in seventh-grade." at bounding box center [280, 187] width 151 height 176
click at [224, 111] on textarea "The long term project I chose was a Feature Article I wrote in seventh-grade." at bounding box center [280, 187] width 151 height 176
click at [225, 104] on textarea "The long term project I chose was a Feature Article I wrote in seventh grade." at bounding box center [280, 187] width 151 height 176
click at [246, 114] on textarea "The long-term project I chose was a Feature Article I wrote in seventh grade." at bounding box center [280, 187] width 151 height 176
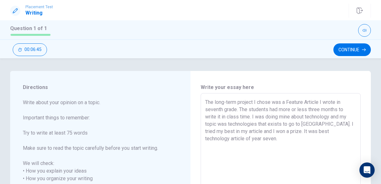
click at [316, 127] on textarea "The long-term project I chose was a Feature Article I wrote in seventh grade. T…" at bounding box center [280, 187] width 151 height 176
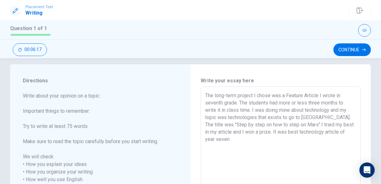
scroll to position [8, 0]
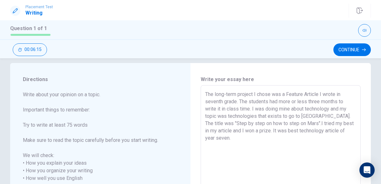
click at [355, 134] on textarea "The long-term project I chose was a Feature Article I wrote in seventh grade. T…" at bounding box center [280, 179] width 151 height 176
click at [291, 125] on textarea "The long-term project I chose was a Feature Article I wrote in seventh grade. T…" at bounding box center [280, 179] width 151 height 176
click at [282, 117] on textarea "The long-term project I chose was a Feature Article I wrote in seventh grade. T…" at bounding box center [280, 179] width 151 height 176
click at [234, 140] on textarea "The long-term project I chose was a Feature Article I wrote in seventh grade. T…" at bounding box center [280, 179] width 151 height 176
click at [312, 125] on textarea "The long-term project I chose was a Feature Article I wrote in seventh grade. T…" at bounding box center [280, 179] width 151 height 176
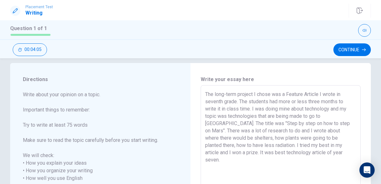
click at [302, 140] on textarea "The long-term project I chose was a Feature Article I wrote in seventh grade. T…" at bounding box center [280, 179] width 151 height 176
click at [226, 146] on textarea "The long-term project I chose was a Feature Article I wrote in seventh grade. T…" at bounding box center [280, 179] width 151 height 176
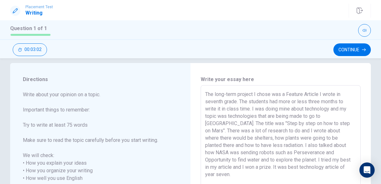
click at [298, 141] on textarea "The long-term project I chose was a Feature Article I wrote in seventh grade. T…" at bounding box center [280, 179] width 151 height 176
drag, startPoint x: 274, startPoint y: 146, endPoint x: 302, endPoint y: 139, distance: 28.7
click at [302, 139] on textarea "The long-term project I chose was a Feature Article I wrote in seventh grade. T…" at bounding box center [280, 179] width 151 height 176
drag, startPoint x: 302, startPoint y: 138, endPoint x: 275, endPoint y: 146, distance: 27.9
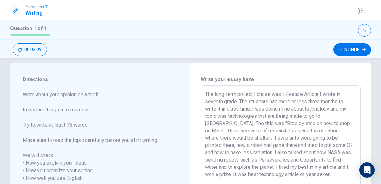
click at [275, 146] on textarea "The long-term project I chose was a Feature Article I wrote in seventh grade. T…" at bounding box center [280, 179] width 151 height 176
click at [221, 161] on textarea "The long-term project I chose was a Feature Article I wrote in seventh grade. T…" at bounding box center [280, 179] width 151 height 176
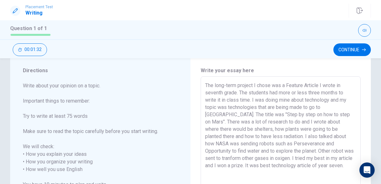
click at [304, 160] on textarea "The long-term project I chose was a Feature Article I wrote in seventh grade. T…" at bounding box center [280, 170] width 151 height 176
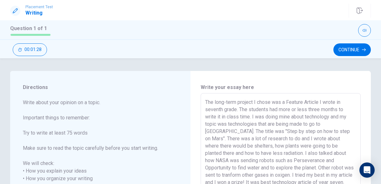
scroll to position [2, 0]
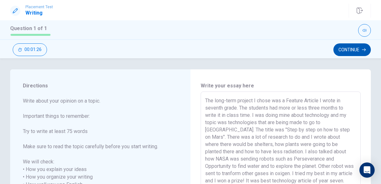
click at [350, 46] on button "Continue" at bounding box center [351, 49] width 37 height 13
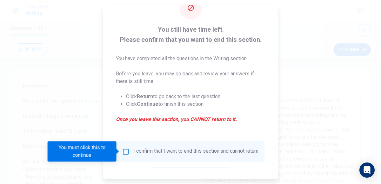
scroll to position [52, 0]
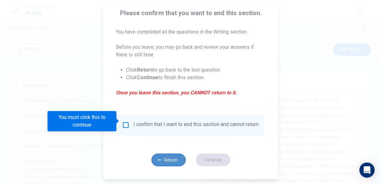
click at [166, 156] on button "Return" at bounding box center [168, 160] width 34 height 13
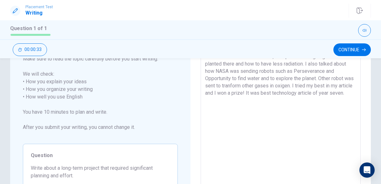
scroll to position [48, 0]
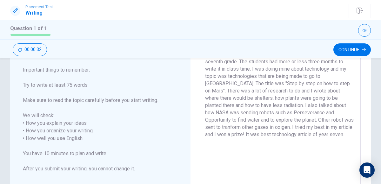
click at [282, 134] on textarea "The long-term project I chose was a Feature Article I wrote in seventh grade. T…" at bounding box center [280, 139] width 151 height 176
drag, startPoint x: 320, startPoint y: 135, endPoint x: 278, endPoint y: 136, distance: 41.6
click at [278, 136] on textarea "The long-term project I chose was a Feature Article I wrote in seventh grade. T…" at bounding box center [280, 139] width 151 height 176
click at [279, 136] on textarea "The long-term project I chose was a Feature Article I wrote in seventh grade. T…" at bounding box center [280, 139] width 151 height 176
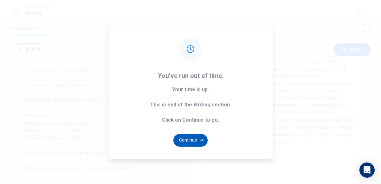
click at [197, 139] on button "Continue" at bounding box center [190, 140] width 34 height 13
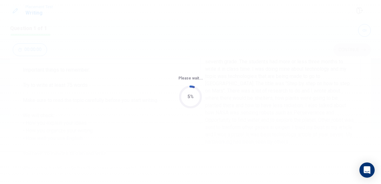
scroll to position [0, 0]
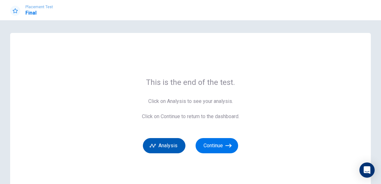
click at [167, 145] on button "Analysis" at bounding box center [164, 145] width 42 height 15
